Goal: Task Accomplishment & Management: Manage account settings

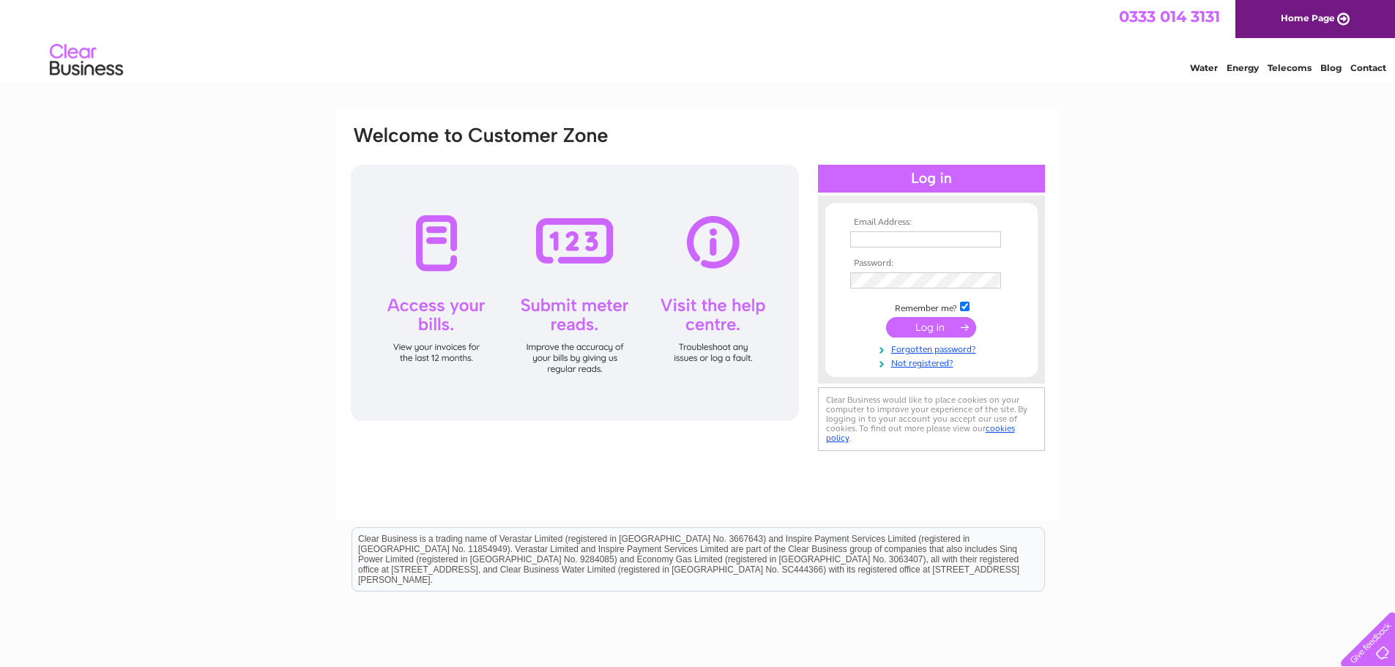
type input "[PERSON_NAME][EMAIL_ADDRESS][PERSON_NAME][DOMAIN_NAME]"
click at [946, 332] on input "submit" at bounding box center [931, 327] width 90 height 21
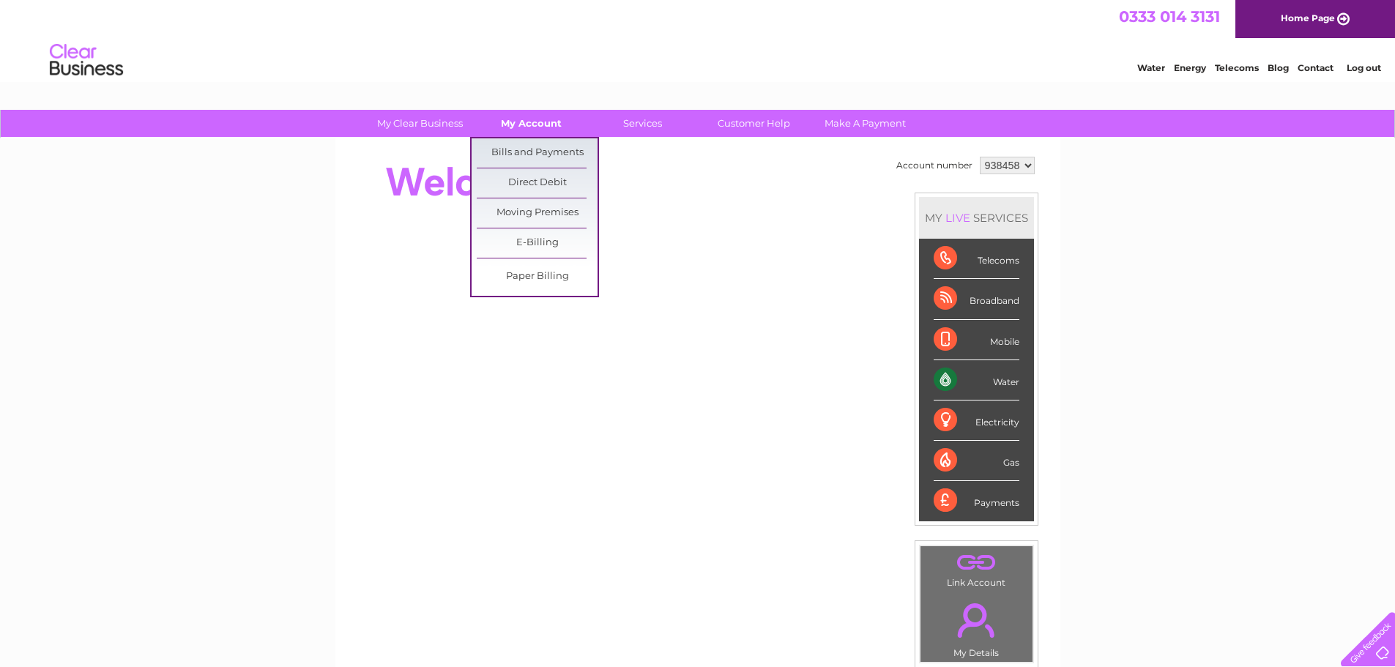
click at [536, 122] on link "My Account" at bounding box center [531, 123] width 121 height 27
click at [527, 150] on link "Bills and Payments" at bounding box center [537, 152] width 121 height 29
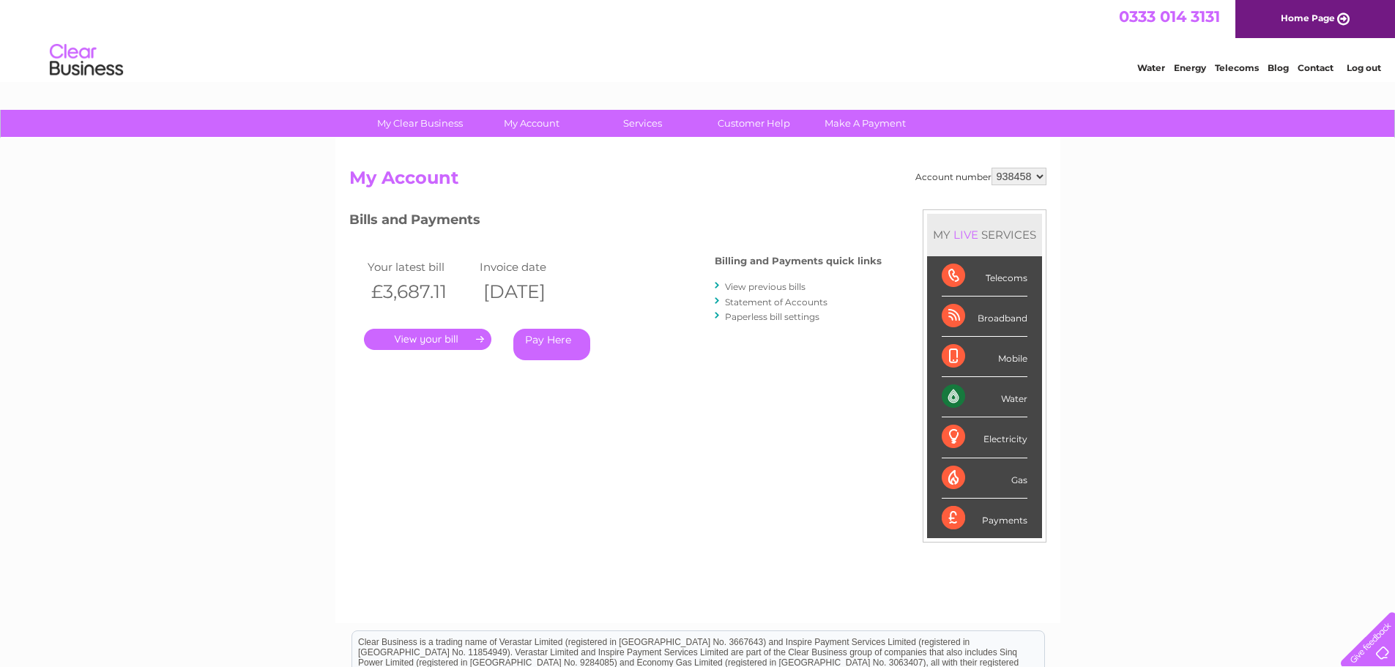
click at [434, 335] on link "." at bounding box center [427, 339] width 127 height 21
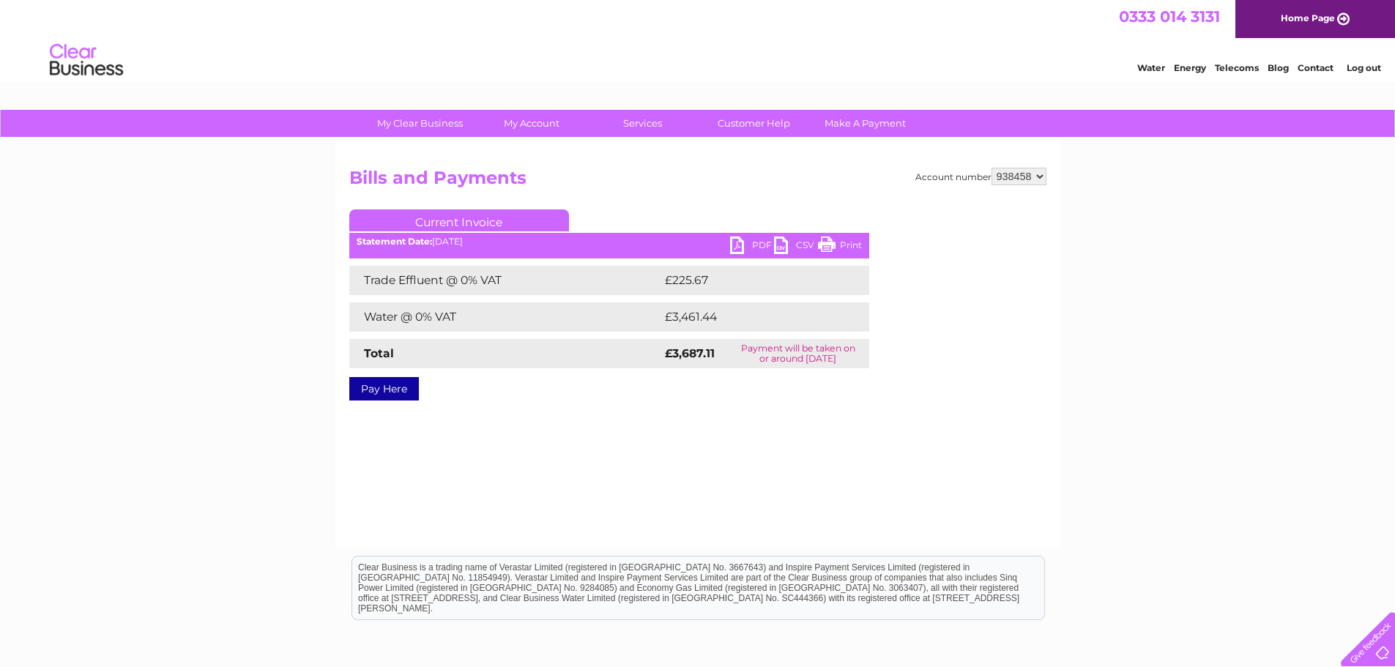
click at [745, 245] on link "PDF" at bounding box center [752, 247] width 44 height 21
click at [1364, 65] on link "Log out" at bounding box center [1364, 67] width 34 height 11
